Goal: Task Accomplishment & Management: Complete application form

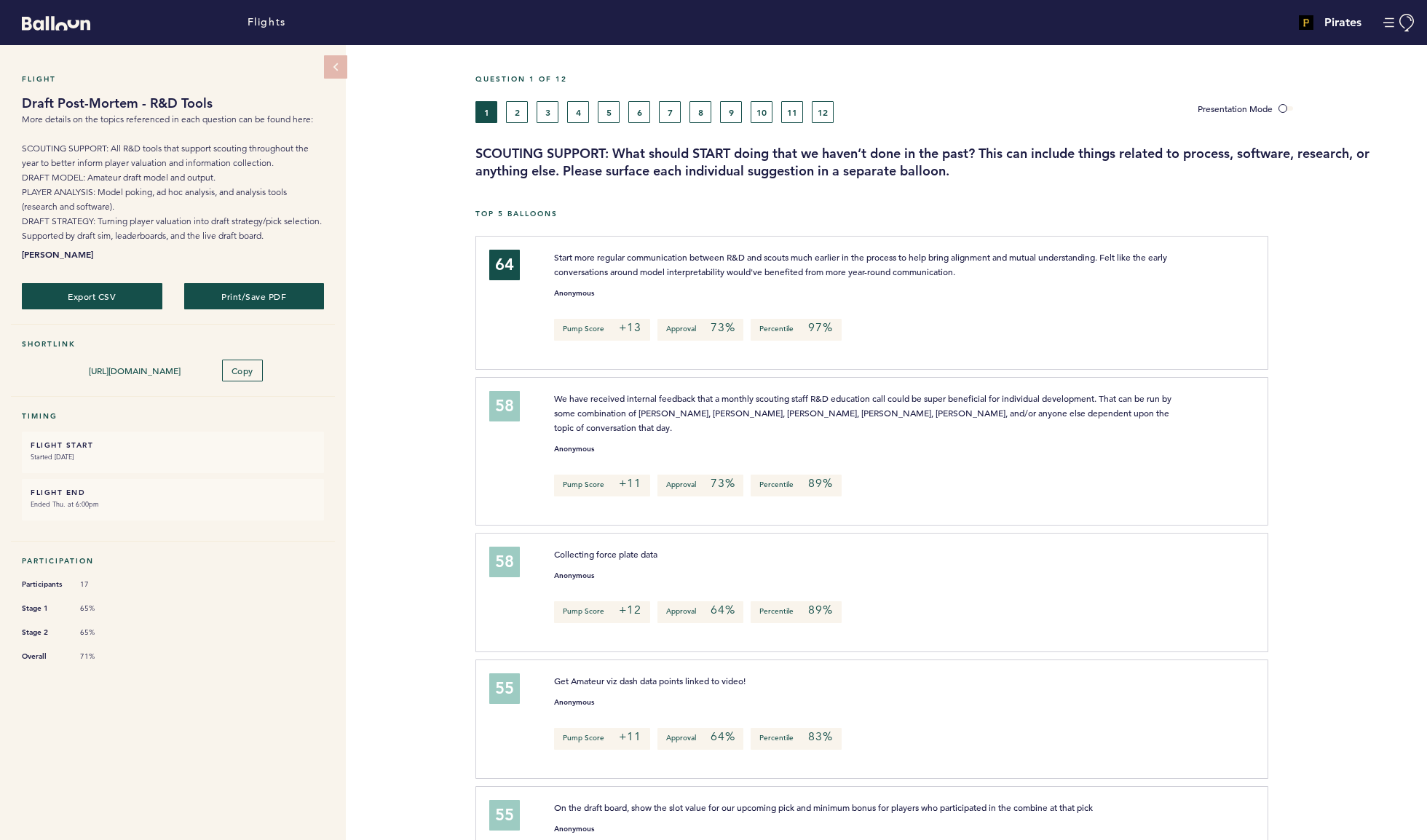
click at [517, 123] on button "2" at bounding box center [517, 112] width 21 height 21
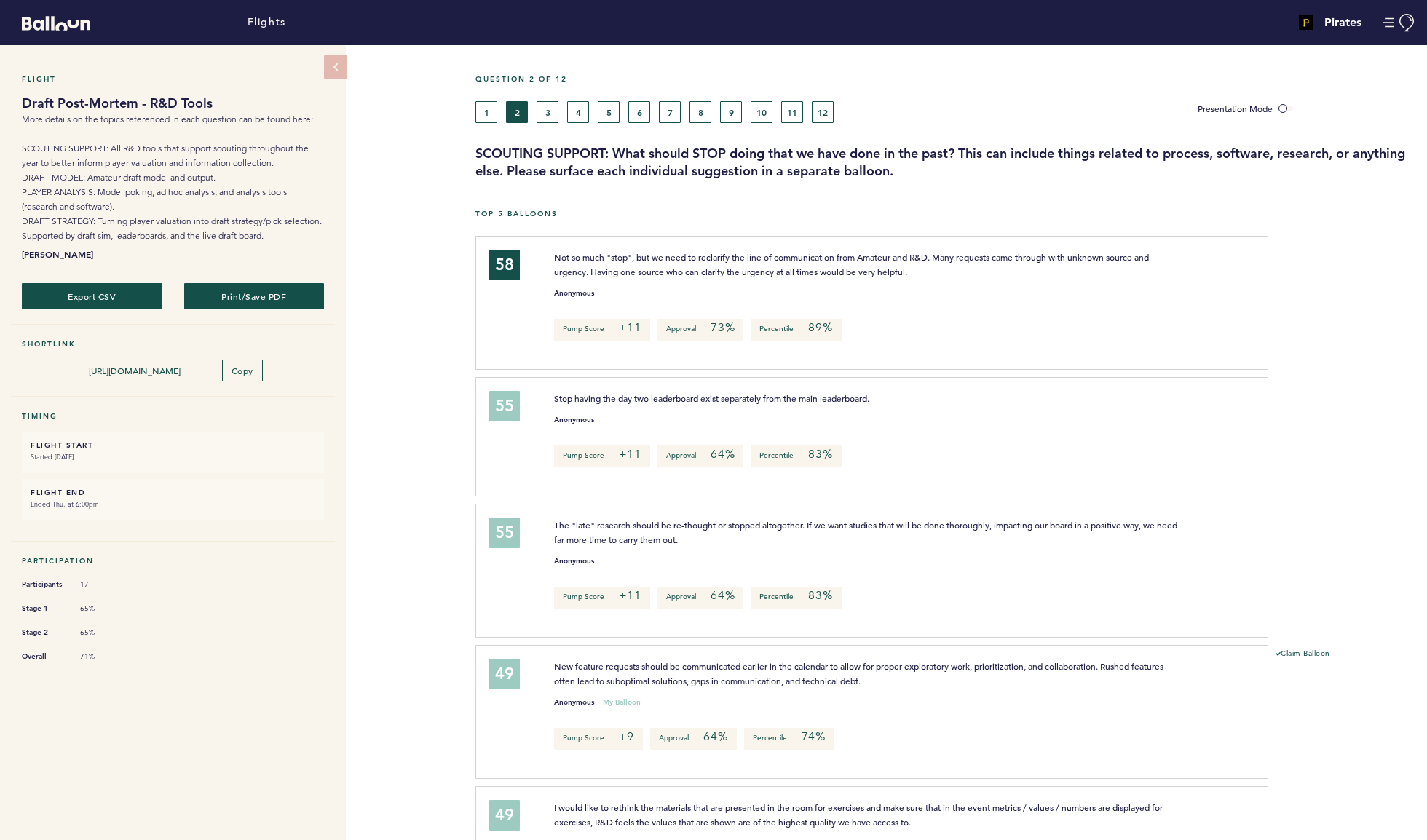
click at [549, 123] on button "3" at bounding box center [548, 112] width 21 height 21
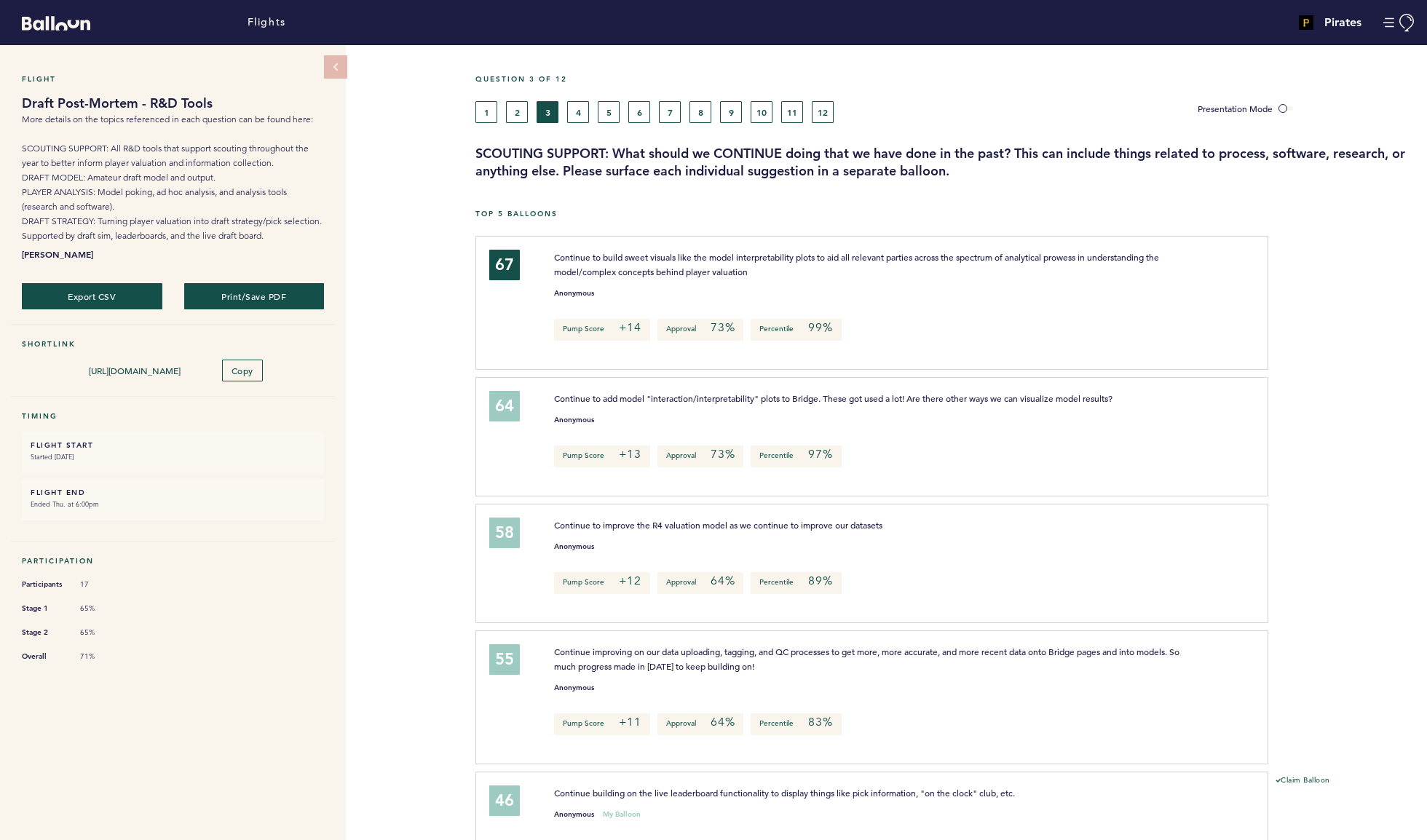
click at [583, 123] on button "4" at bounding box center [578, 112] width 21 height 21
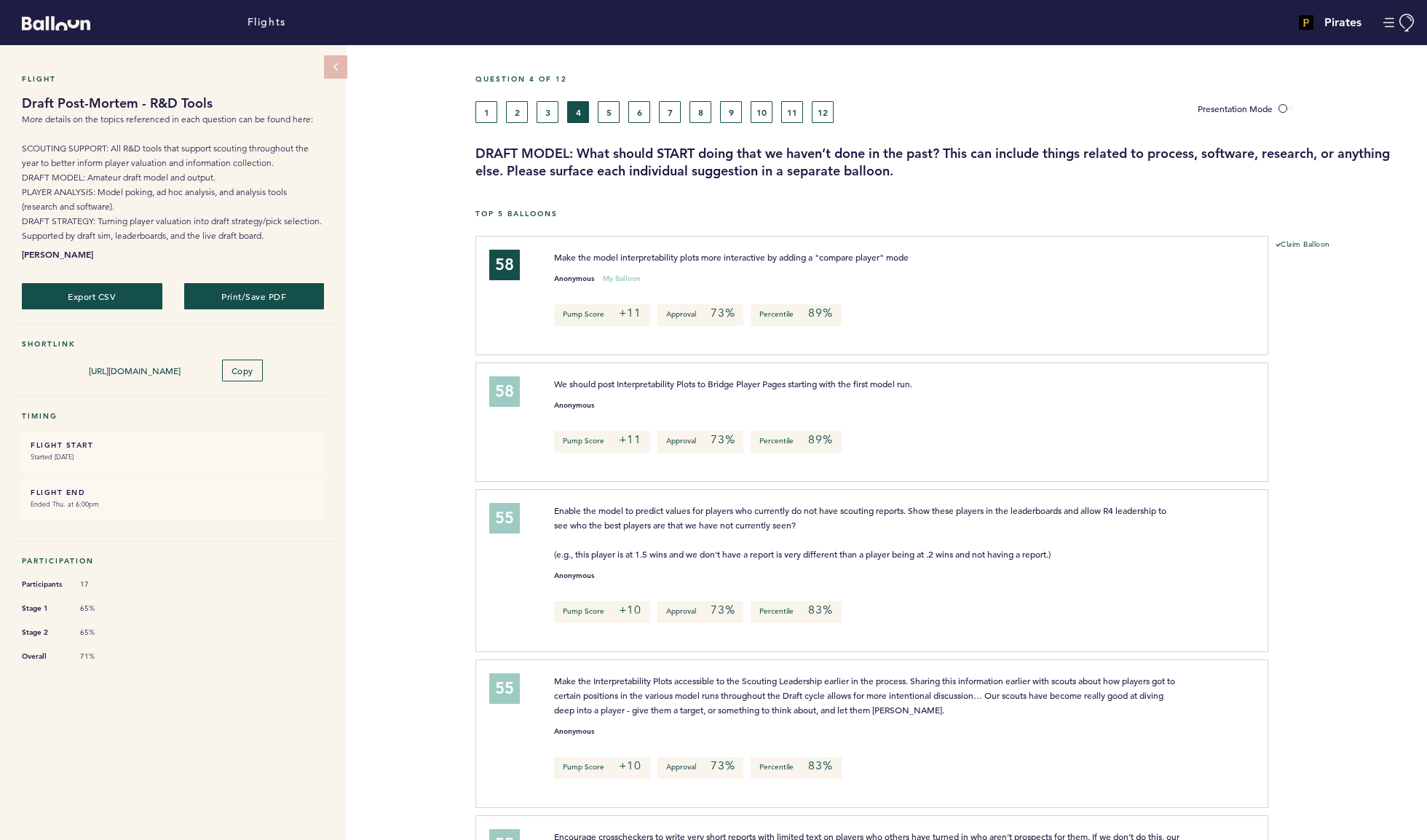
click at [611, 123] on button "5" at bounding box center [608, 112] width 21 height 21
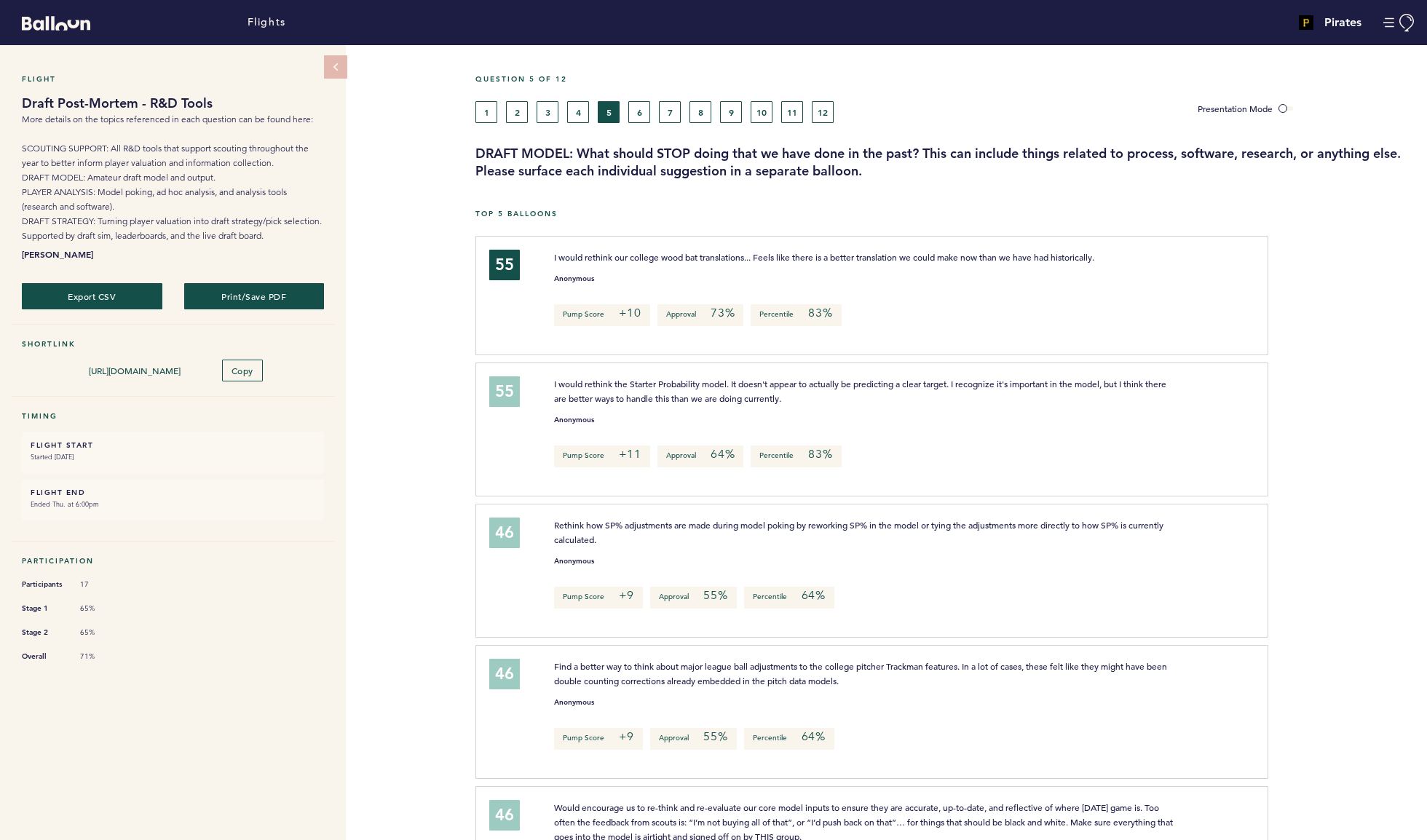
click at [648, 123] on button "6" at bounding box center [639, 112] width 21 height 21
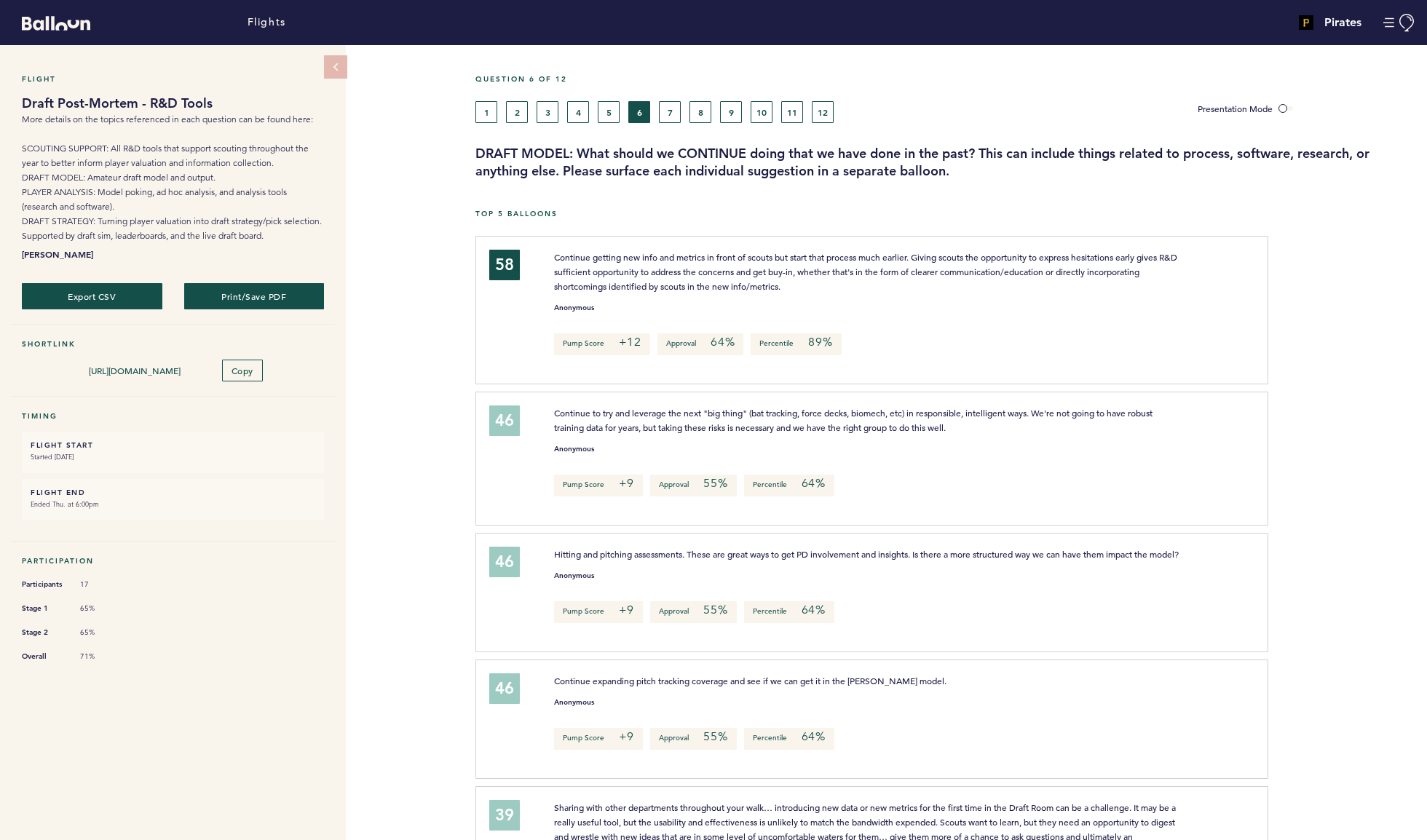
click at [680, 123] on button "7" at bounding box center [670, 112] width 21 height 21
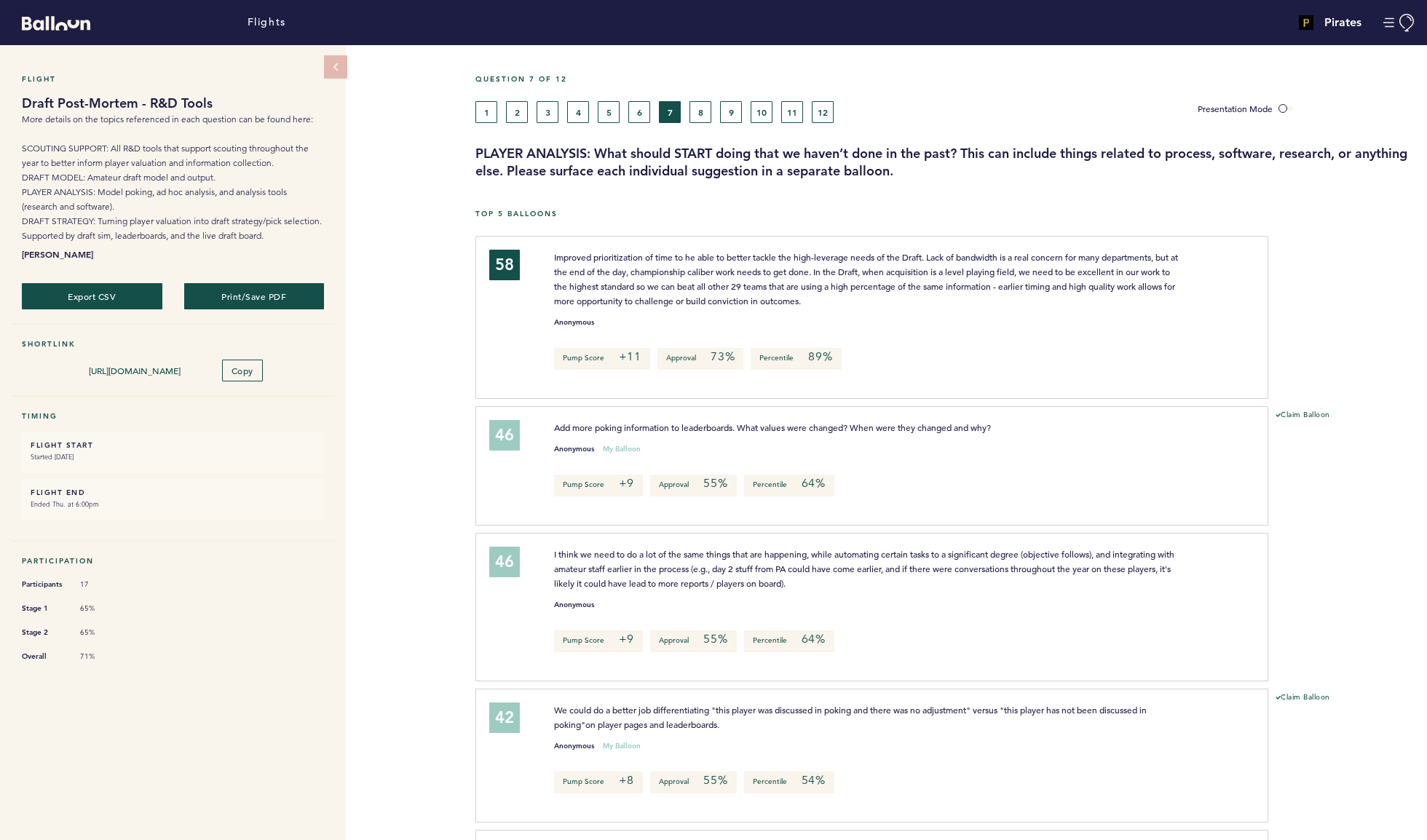
click at [706, 123] on button "8" at bounding box center [700, 112] width 21 height 21
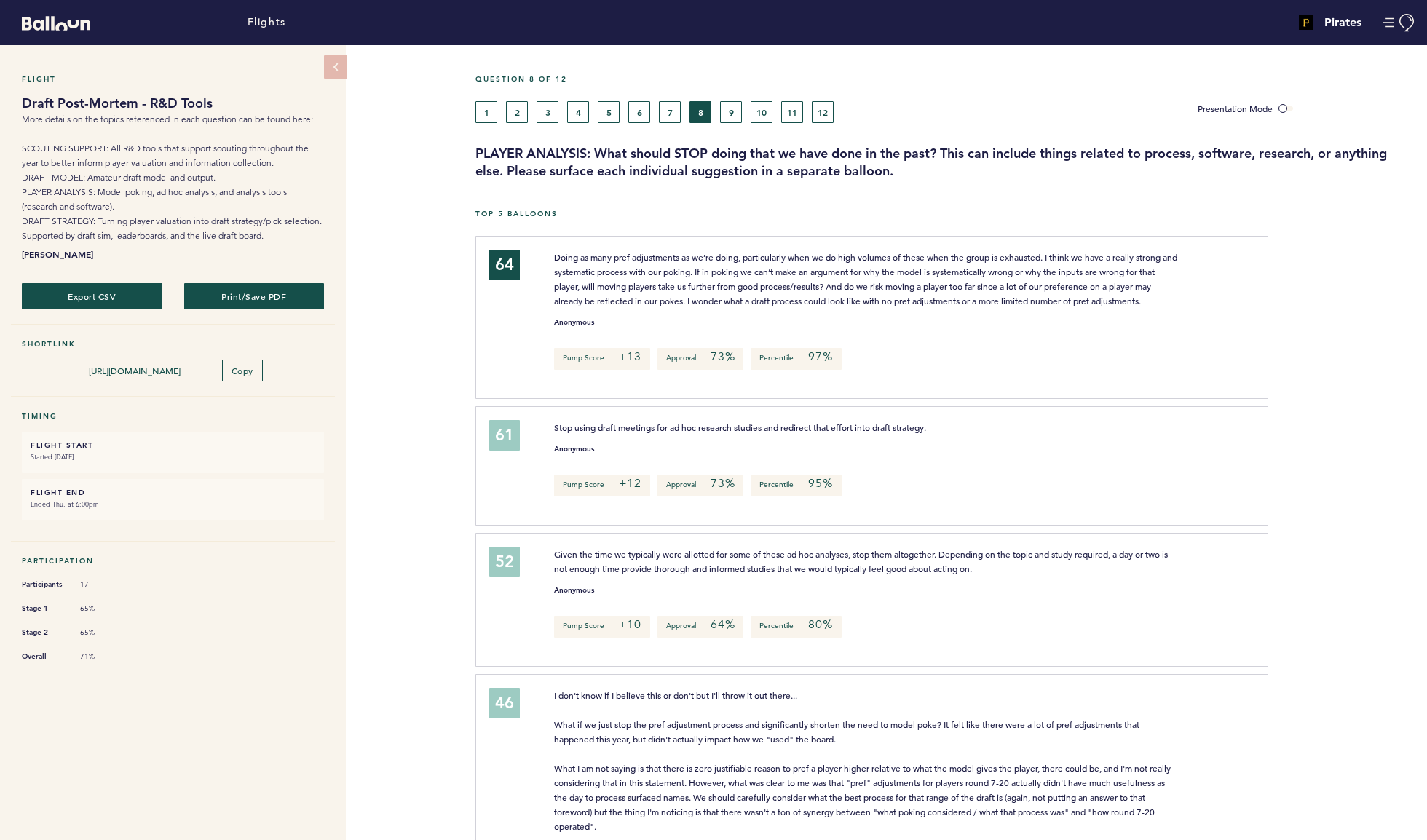
click at [738, 123] on button "9" at bounding box center [731, 112] width 21 height 21
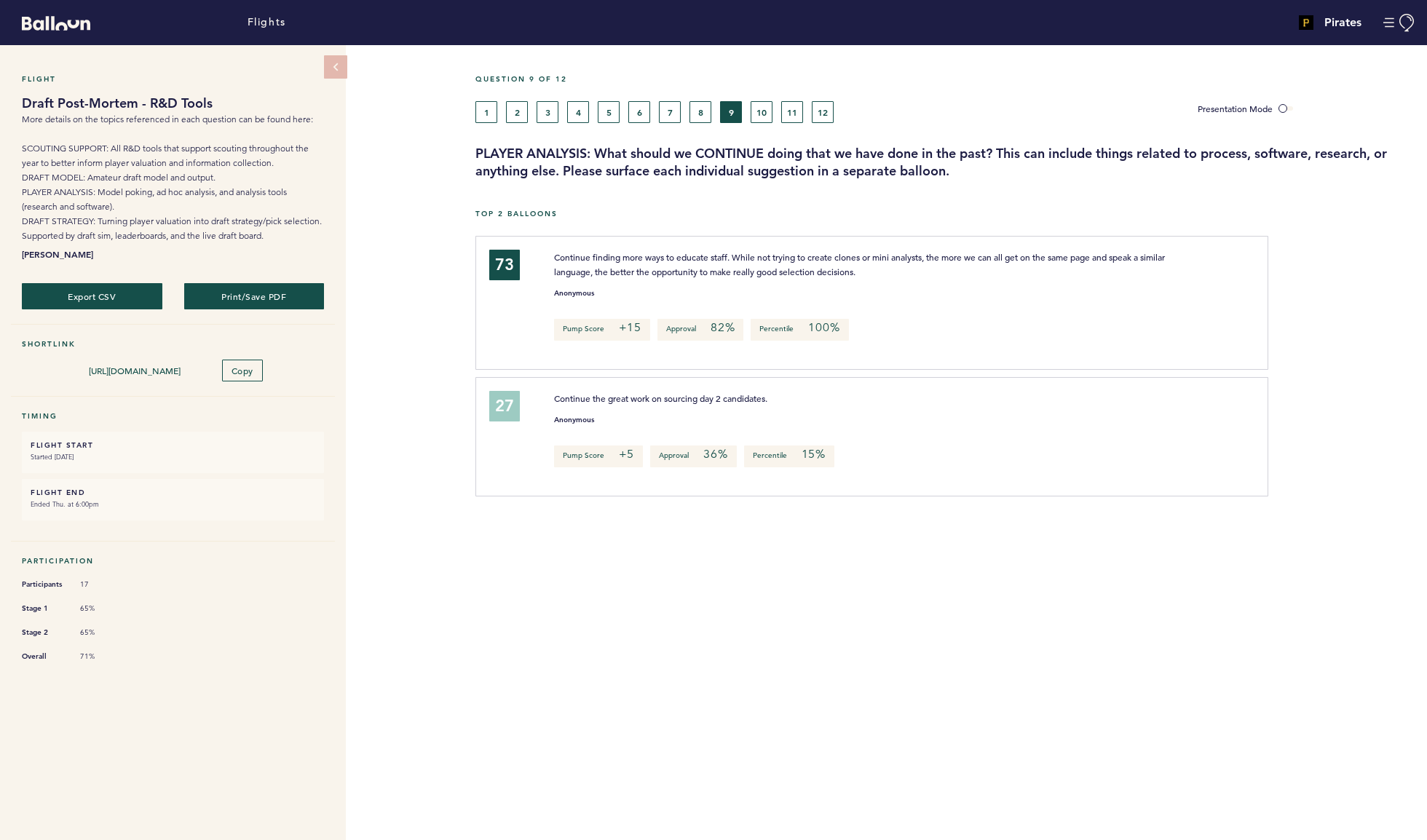
click at [773, 123] on button "10" at bounding box center [761, 112] width 21 height 21
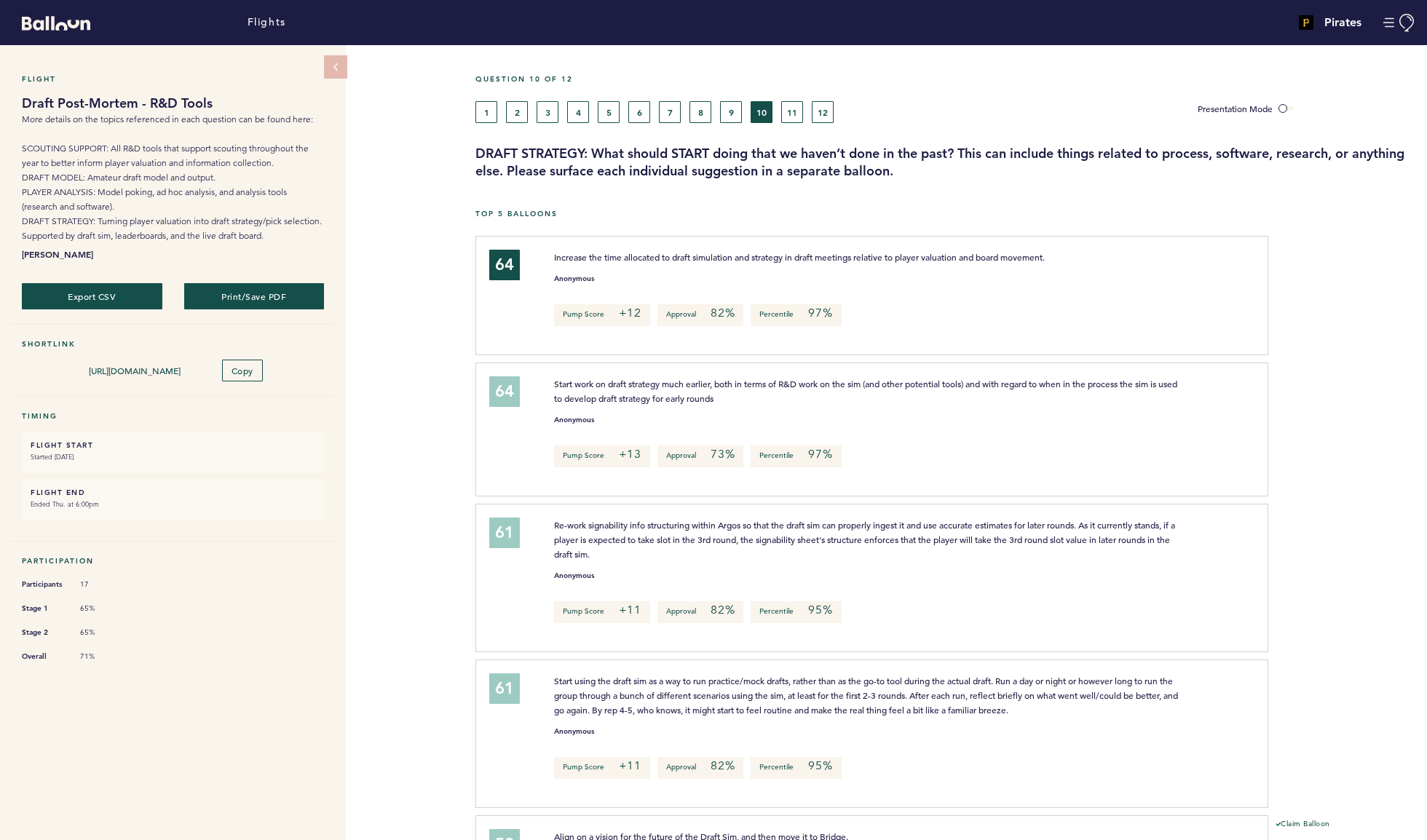
click at [803, 123] on button "11" at bounding box center [792, 112] width 21 height 21
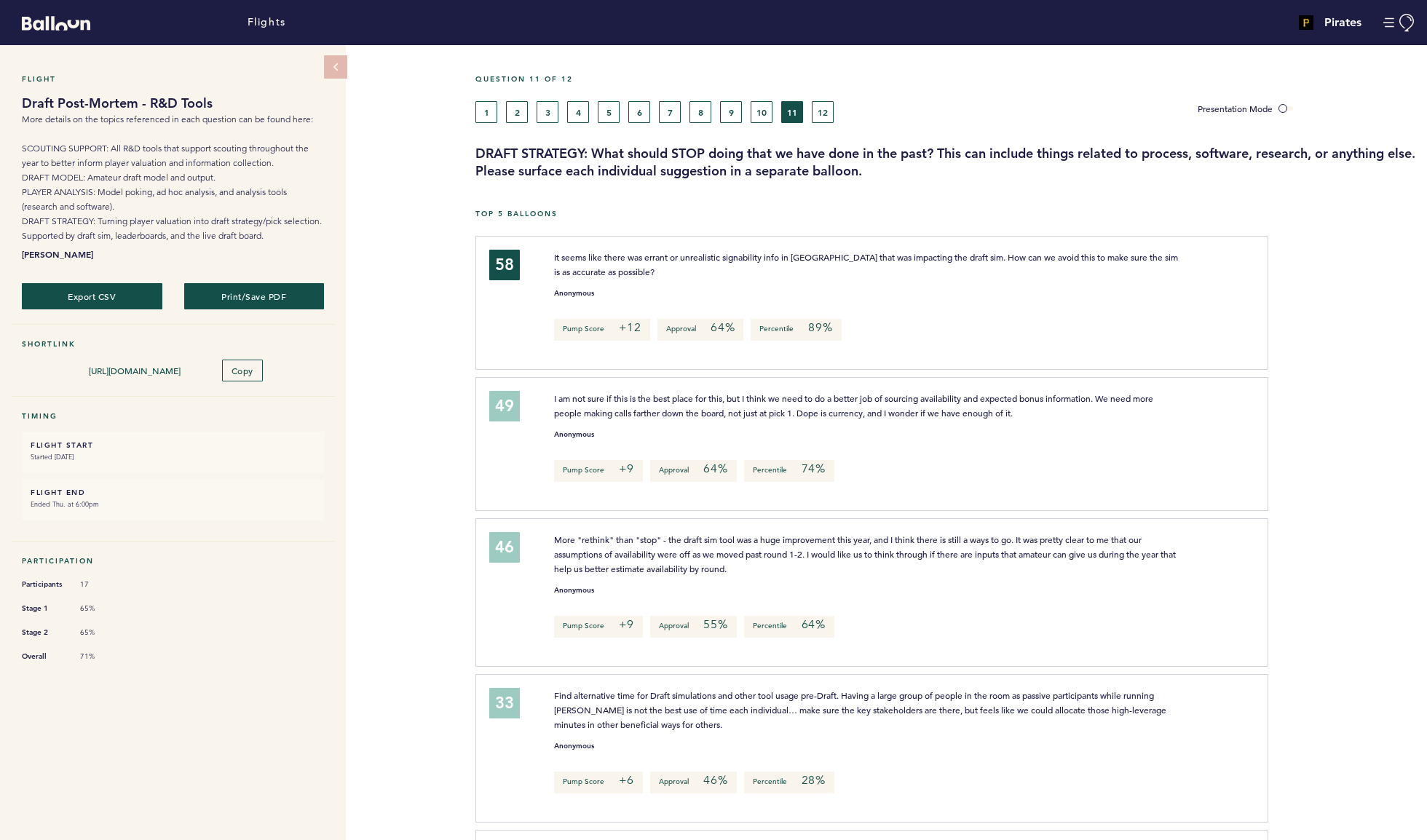
click at [833, 123] on button "12" at bounding box center [823, 112] width 21 height 21
